Goal: Task Accomplishment & Management: Manage account settings

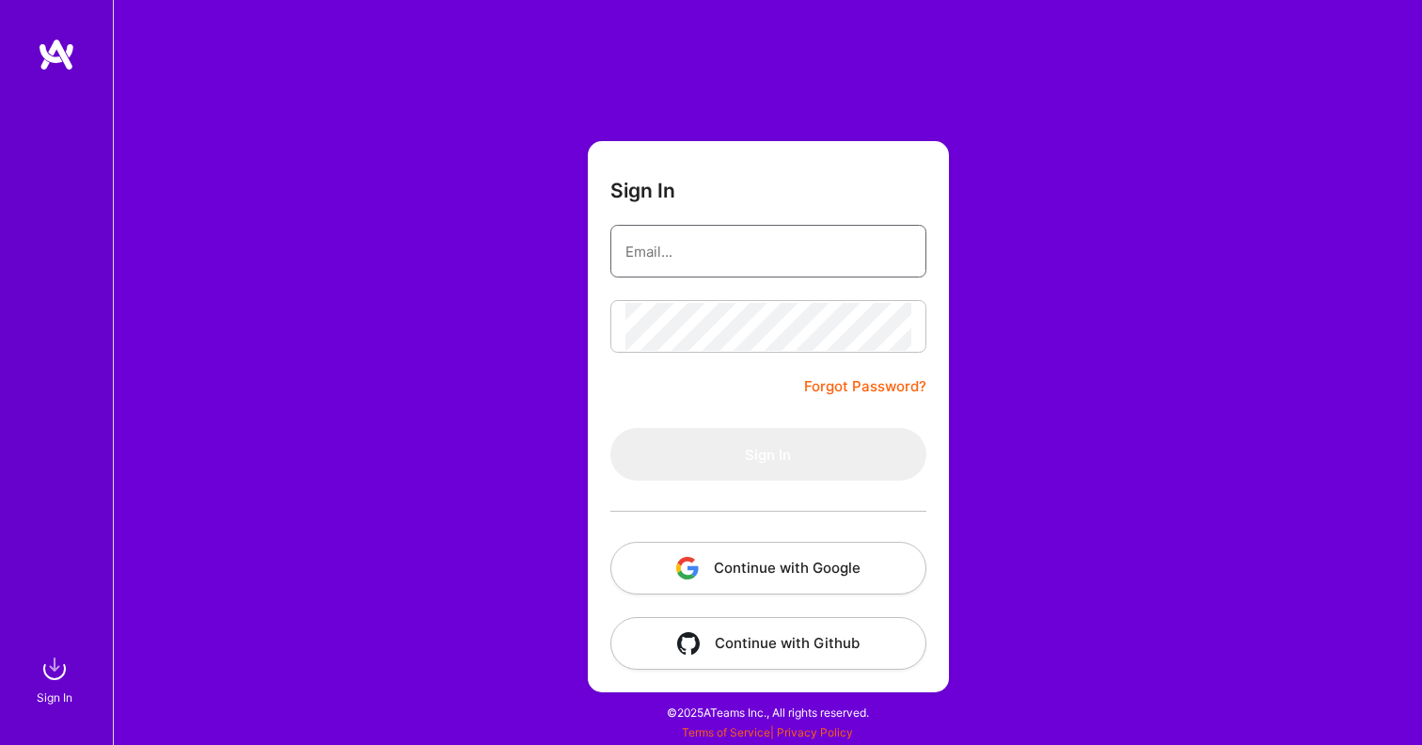
click at [684, 264] on input "email" at bounding box center [768, 252] width 286 height 48
type input "[EMAIL_ADDRESS][DOMAIN_NAME]"
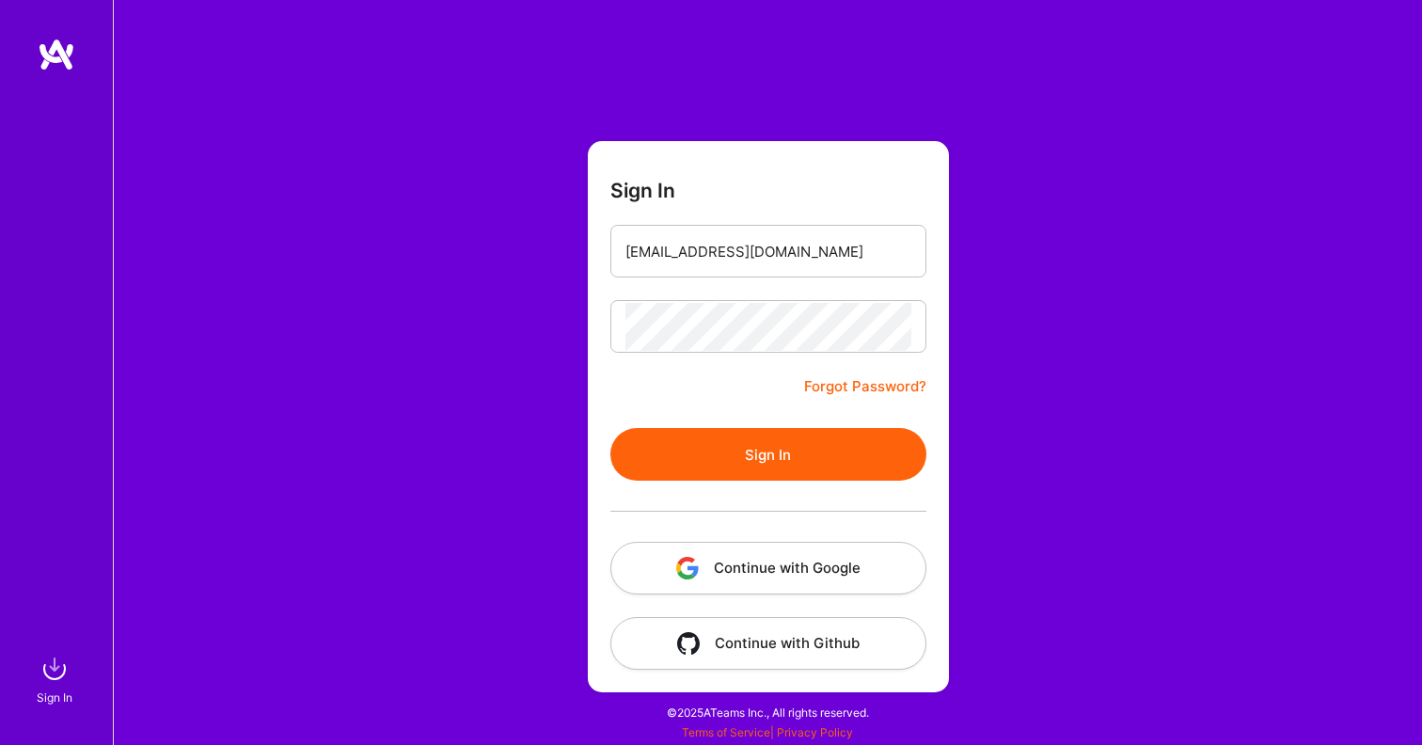
click at [766, 462] on button "Sign In" at bounding box center [768, 454] width 316 height 53
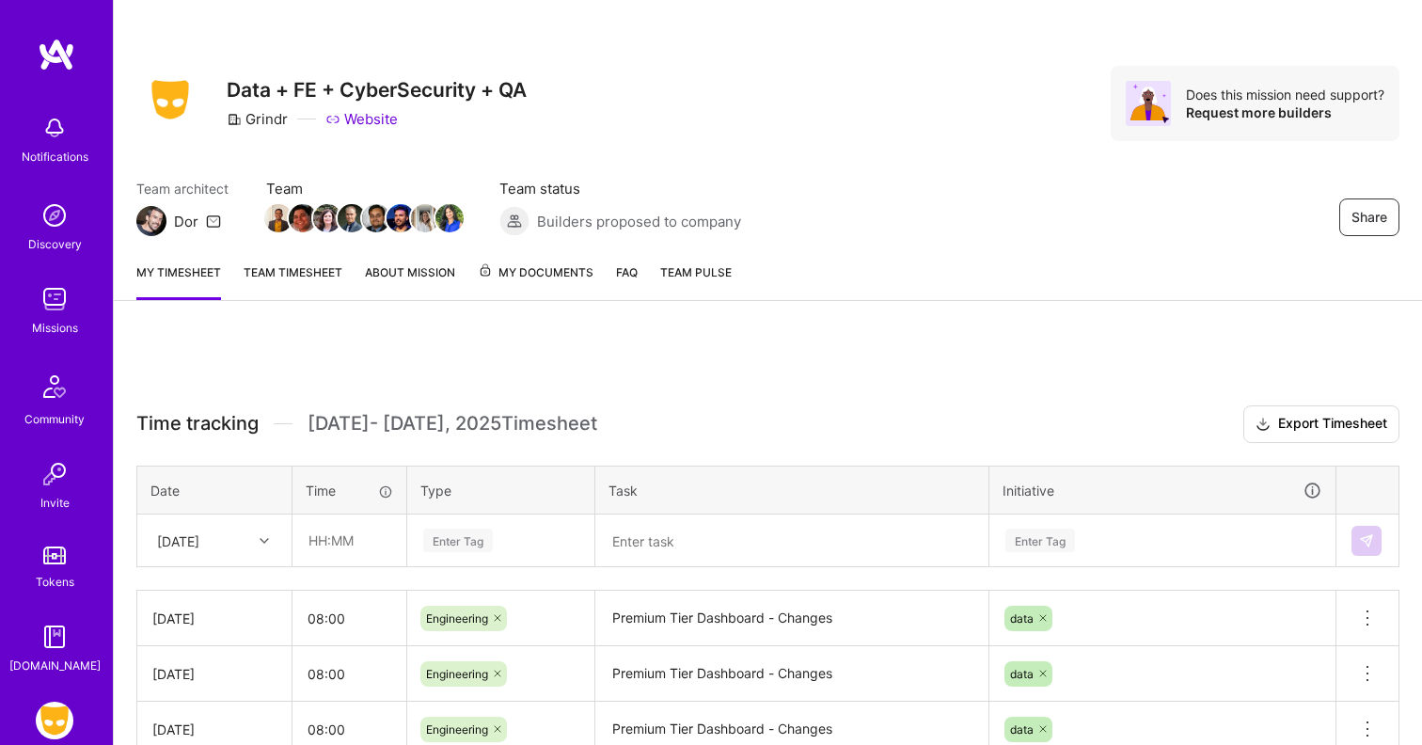
click at [495, 159] on div "Share Data + FE + CyberSecurity + QA Grindr Website Does this mission need supp…" at bounding box center [768, 123] width 1308 height 247
click at [315, 264] on link "Team timesheet" at bounding box center [293, 281] width 99 height 38
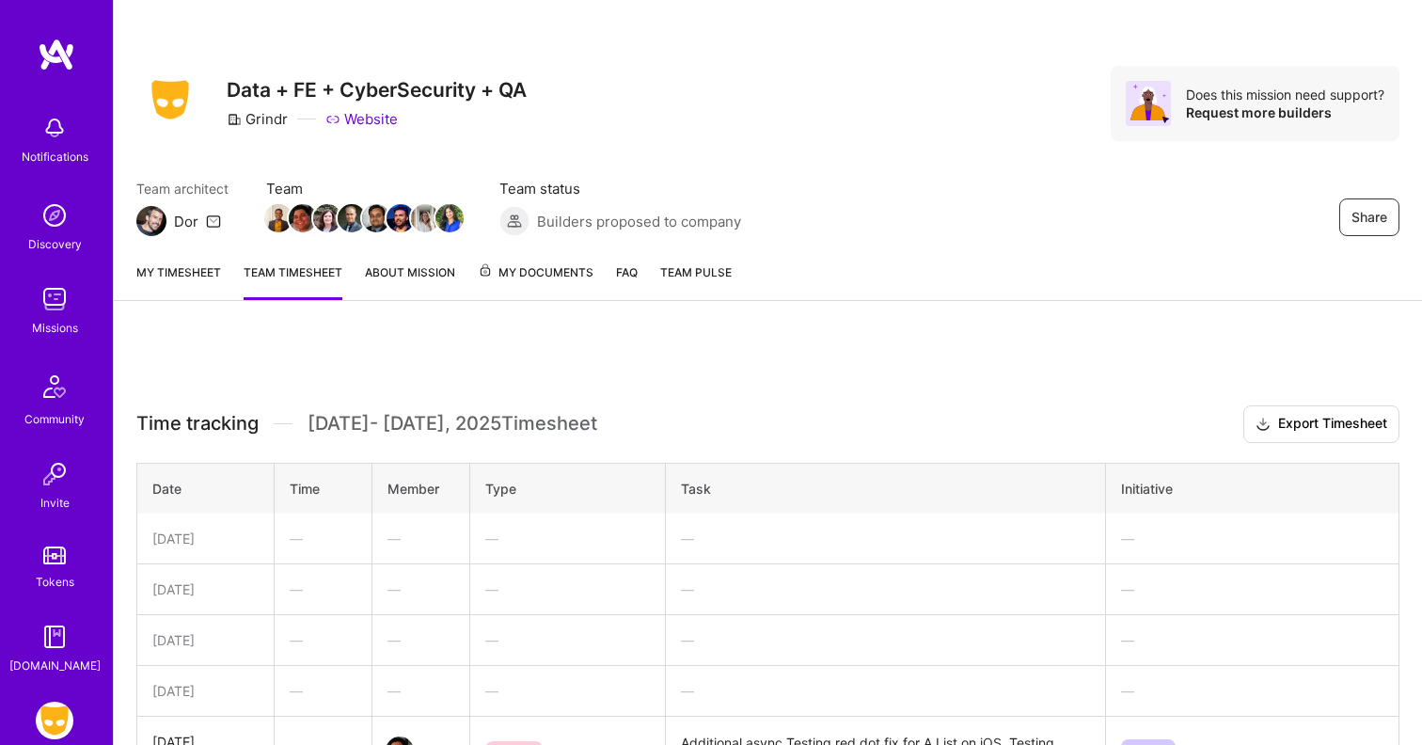
click at [423, 284] on link "About Mission" at bounding box center [410, 281] width 90 height 38
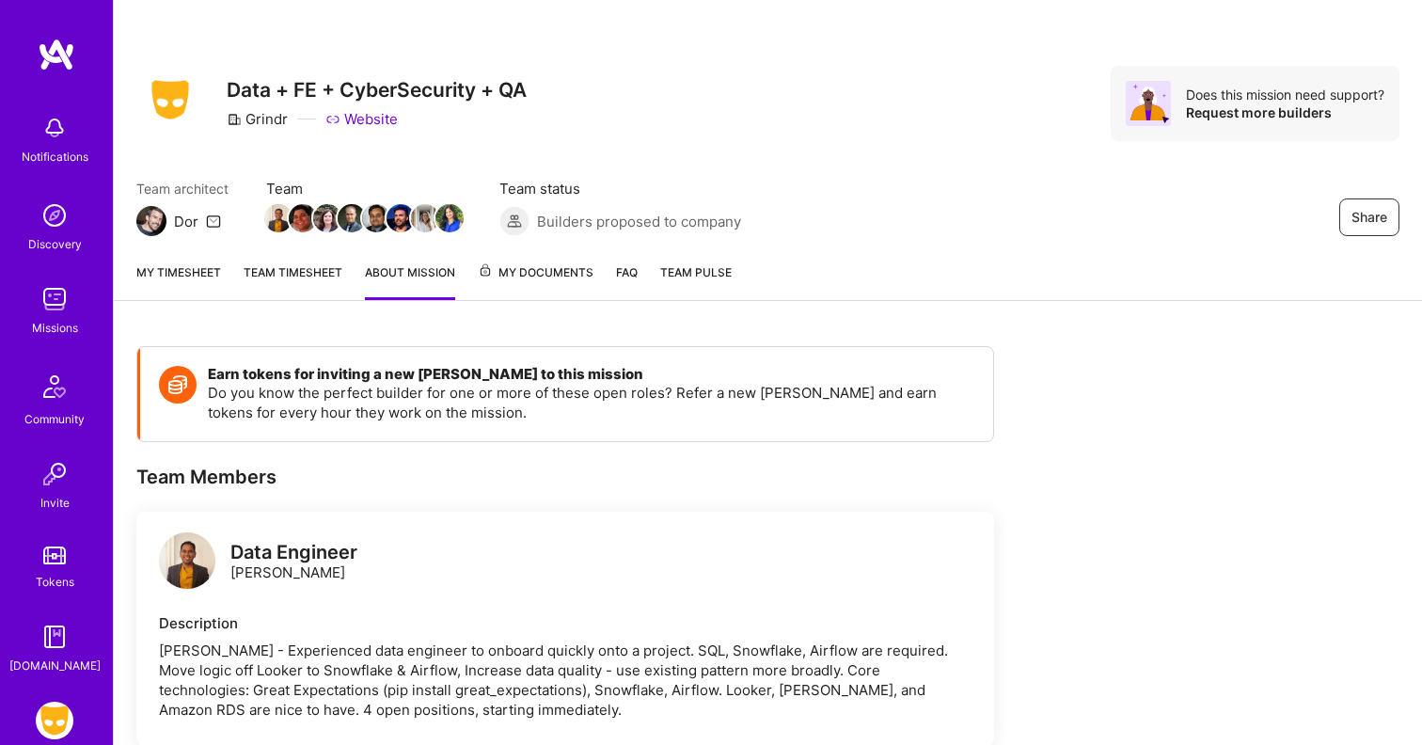
click at [550, 271] on span "My Documents" at bounding box center [536, 272] width 116 height 21
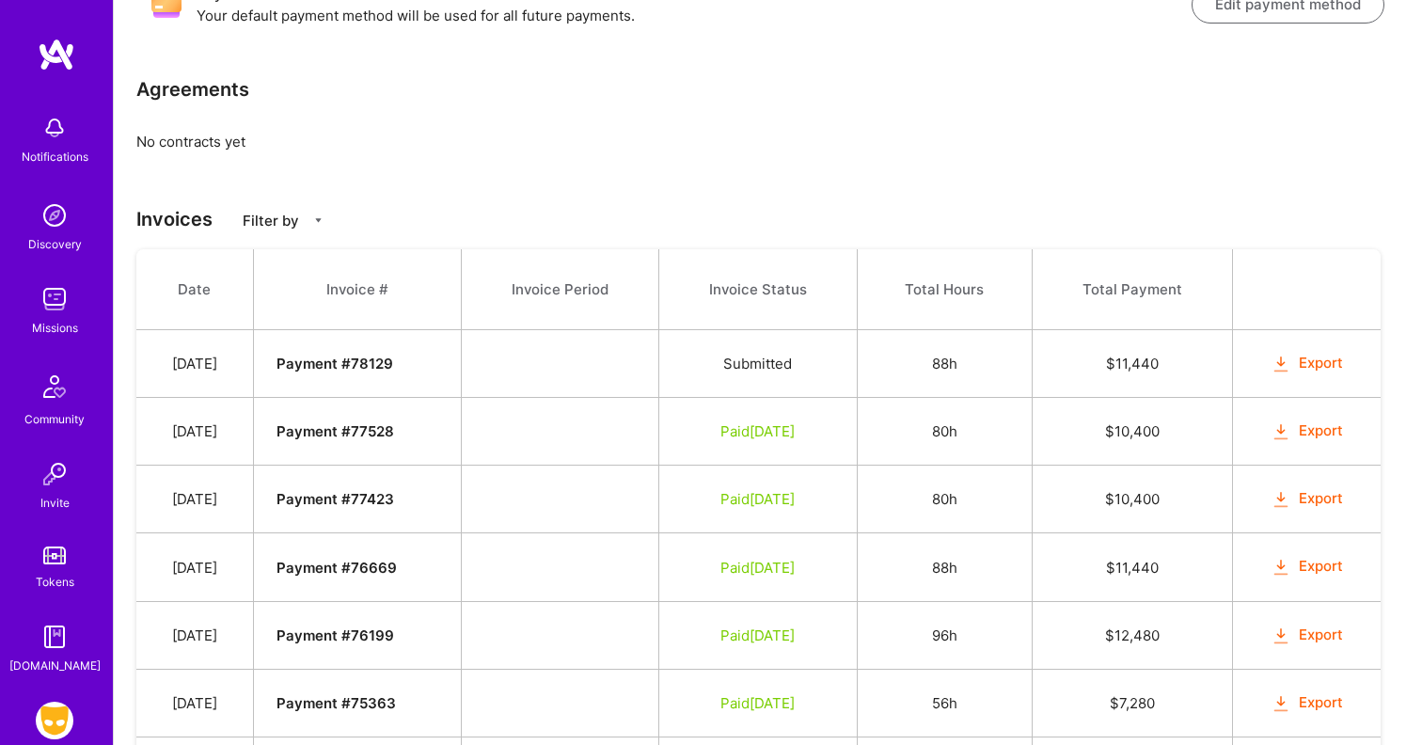
scroll to position [117, 0]
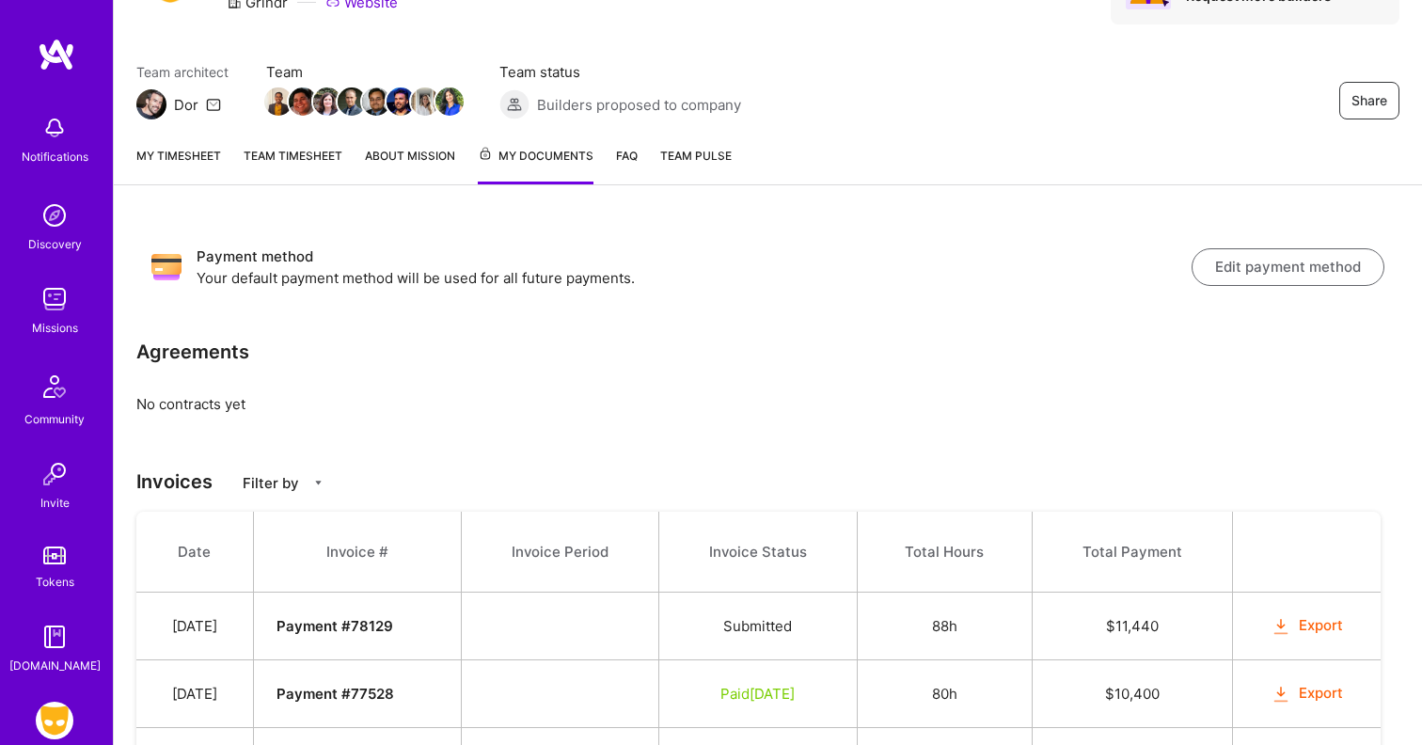
click at [189, 160] on link "My timesheet" at bounding box center [178, 165] width 85 height 39
